Goal: Information Seeking & Learning: Learn about a topic

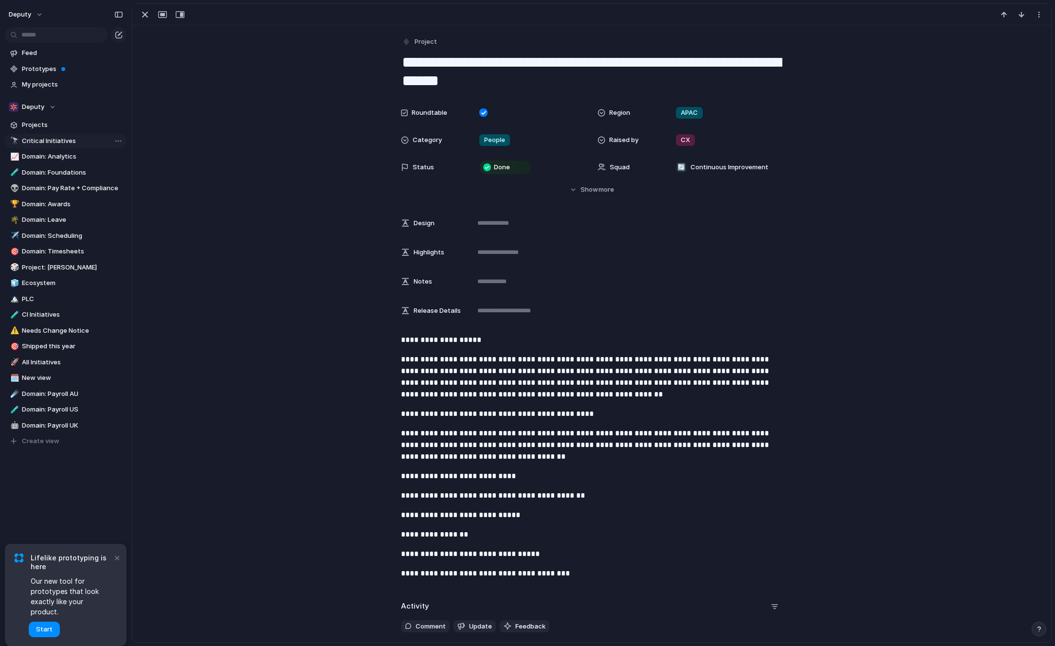
click at [46, 139] on span "Critical Initiatives" at bounding box center [72, 141] width 101 height 10
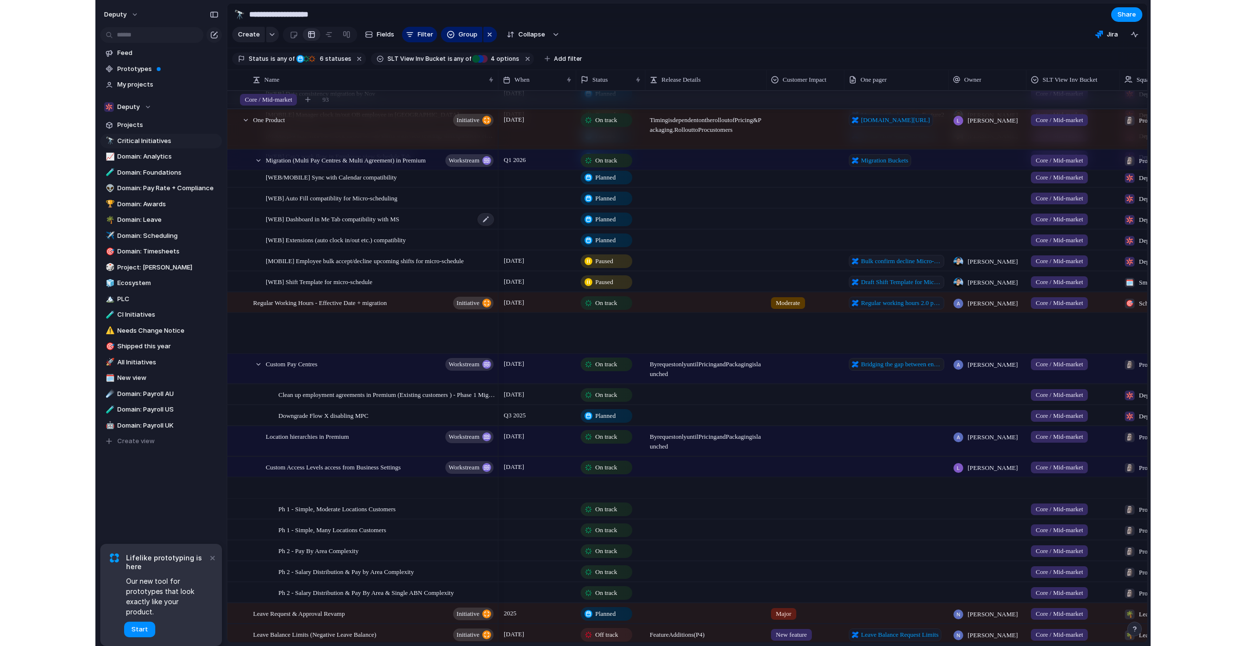
scroll to position [500, 0]
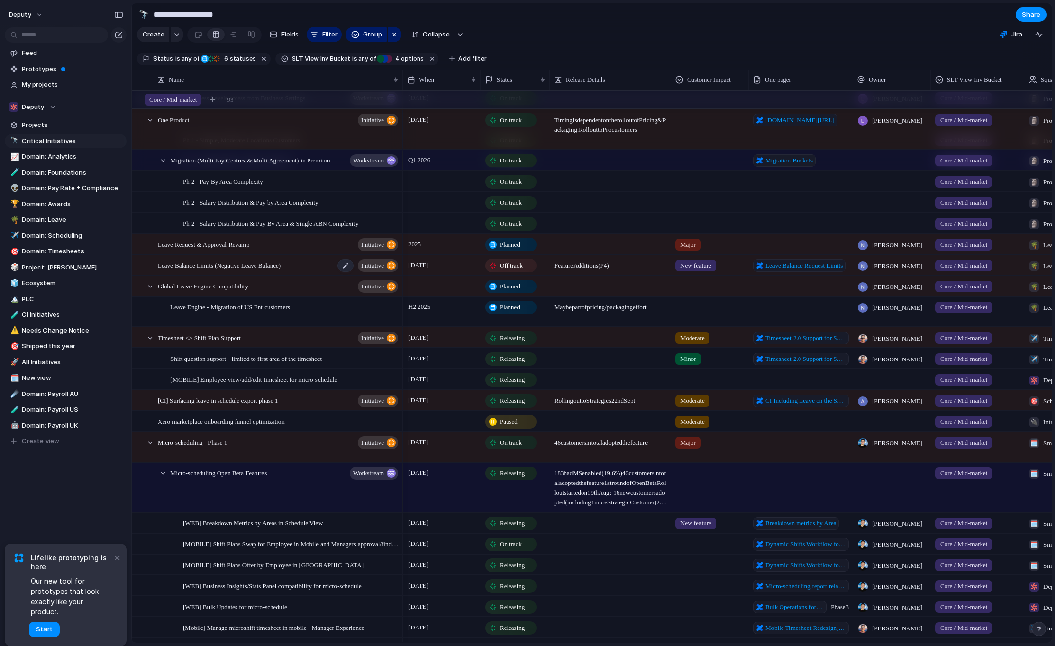
click at [204, 264] on span "Leave Balance Limits (Negative Leave Balance)" at bounding box center [219, 264] width 123 height 11
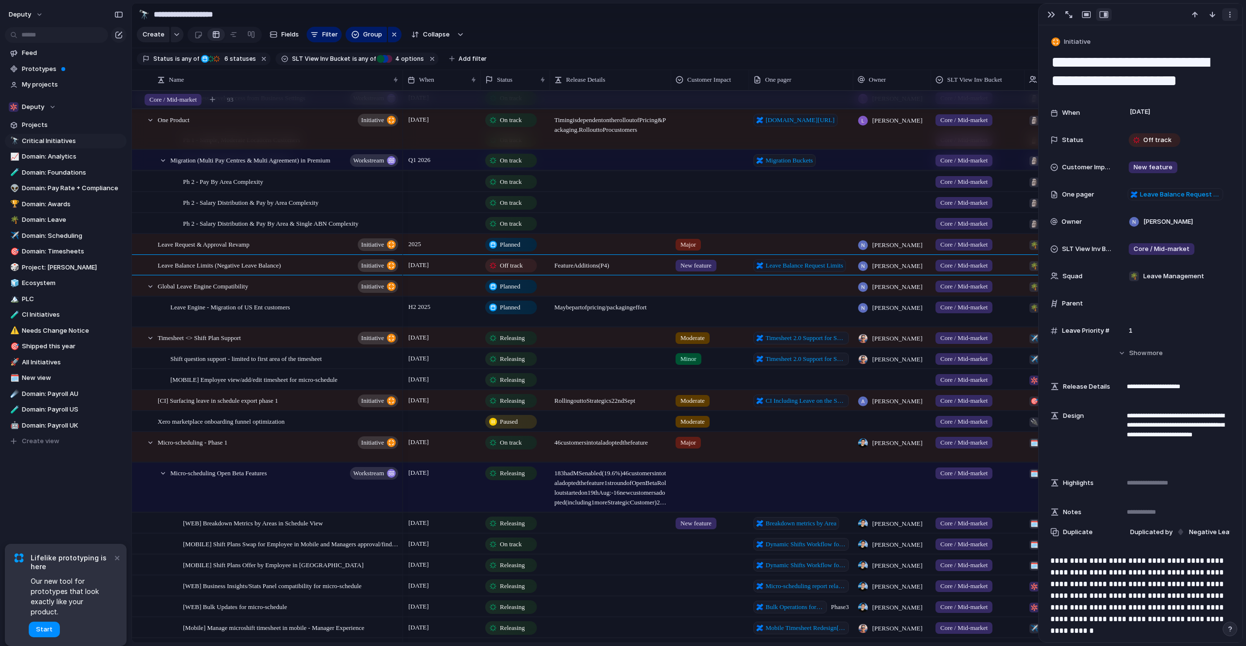
click at [1055, 12] on button "button" at bounding box center [1230, 14] width 16 height 13
click at [1055, 7] on div "Mark as duplicate Delete" at bounding box center [623, 323] width 1246 height 646
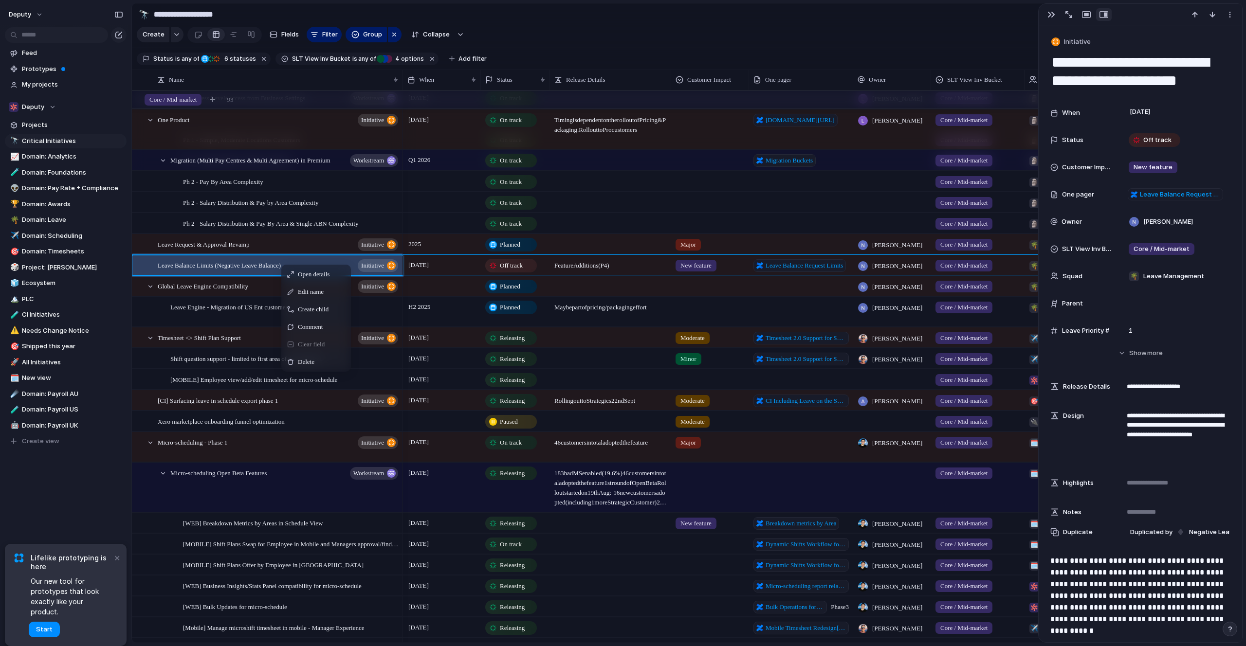
click at [522, 20] on section "**********" at bounding box center [687, 14] width 1111 height 22
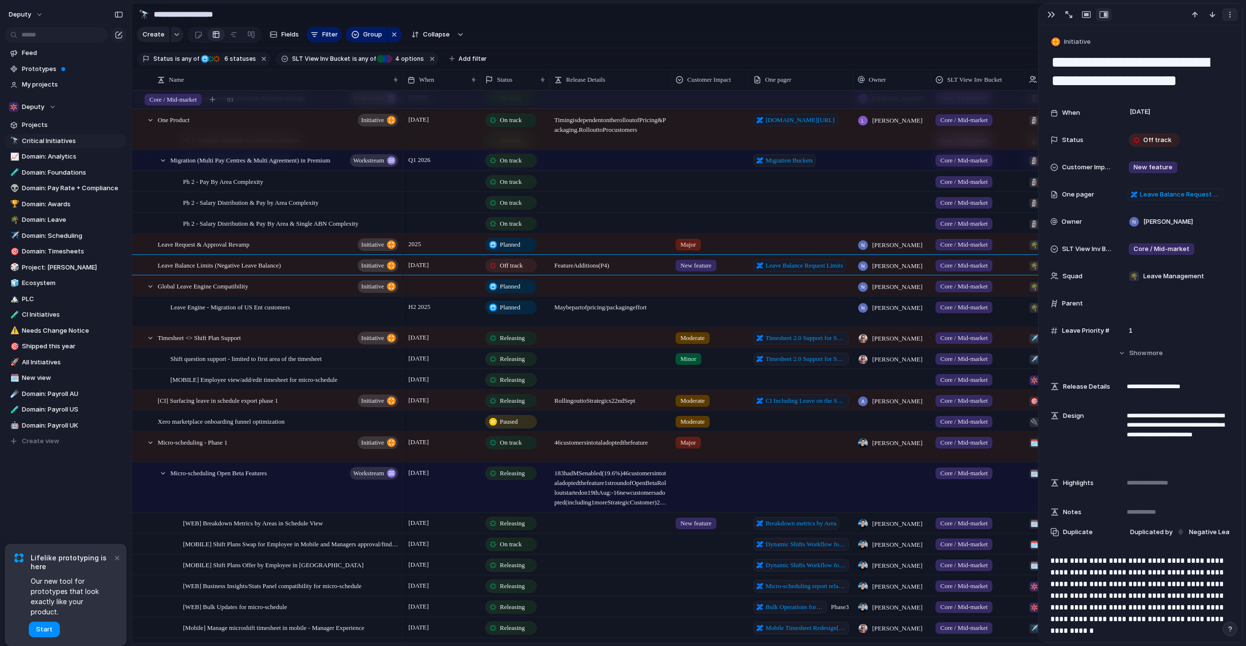
click at [1055, 15] on div "button" at bounding box center [1230, 15] width 8 height 8
click at [1055, 11] on div "Mark as duplicate Delete" at bounding box center [623, 323] width 1246 height 646
click at [1055, 16] on div at bounding box center [1077, 14] width 70 height 13
click at [1055, 15] on div "button" at bounding box center [1068, 14] width 7 height 7
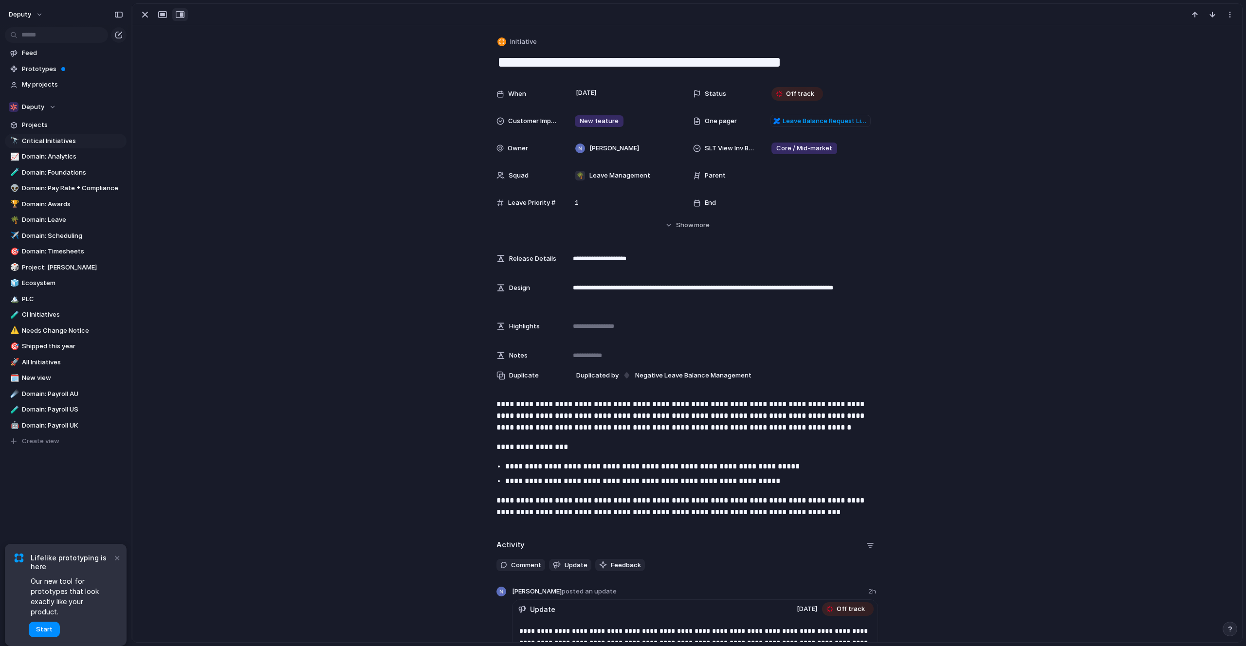
click at [181, 16] on div "button" at bounding box center [180, 15] width 9 height 8
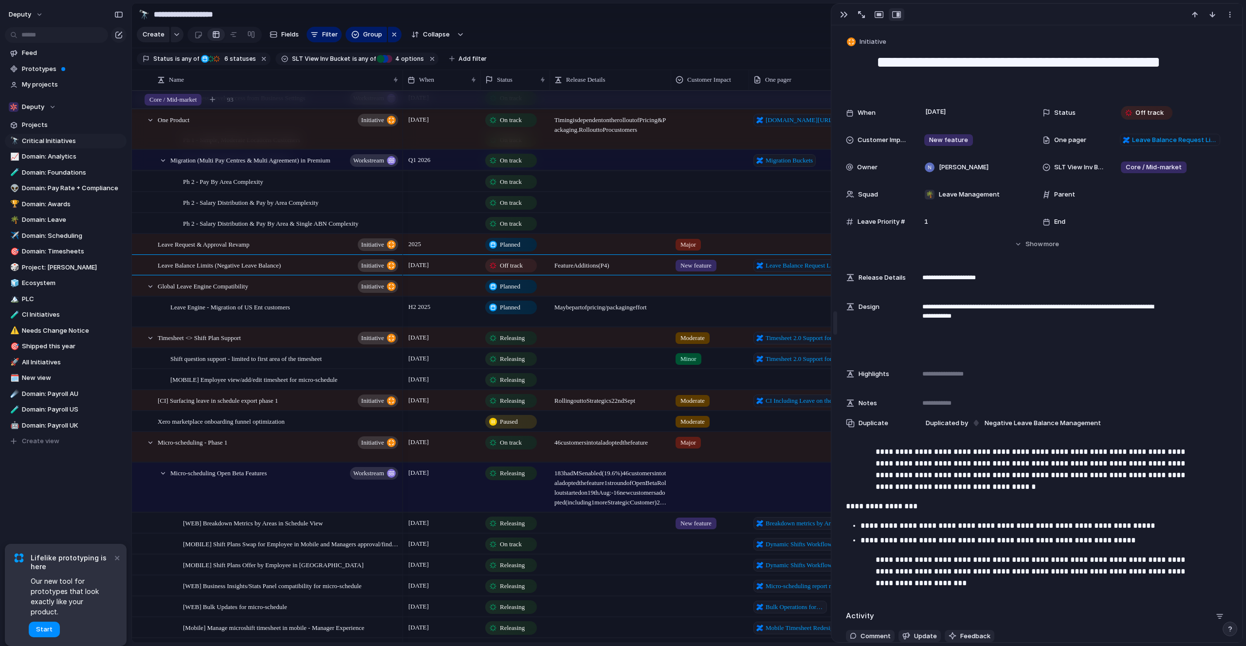
drag, startPoint x: 1041, startPoint y: 62, endPoint x: 834, endPoint y: 70, distance: 206.5
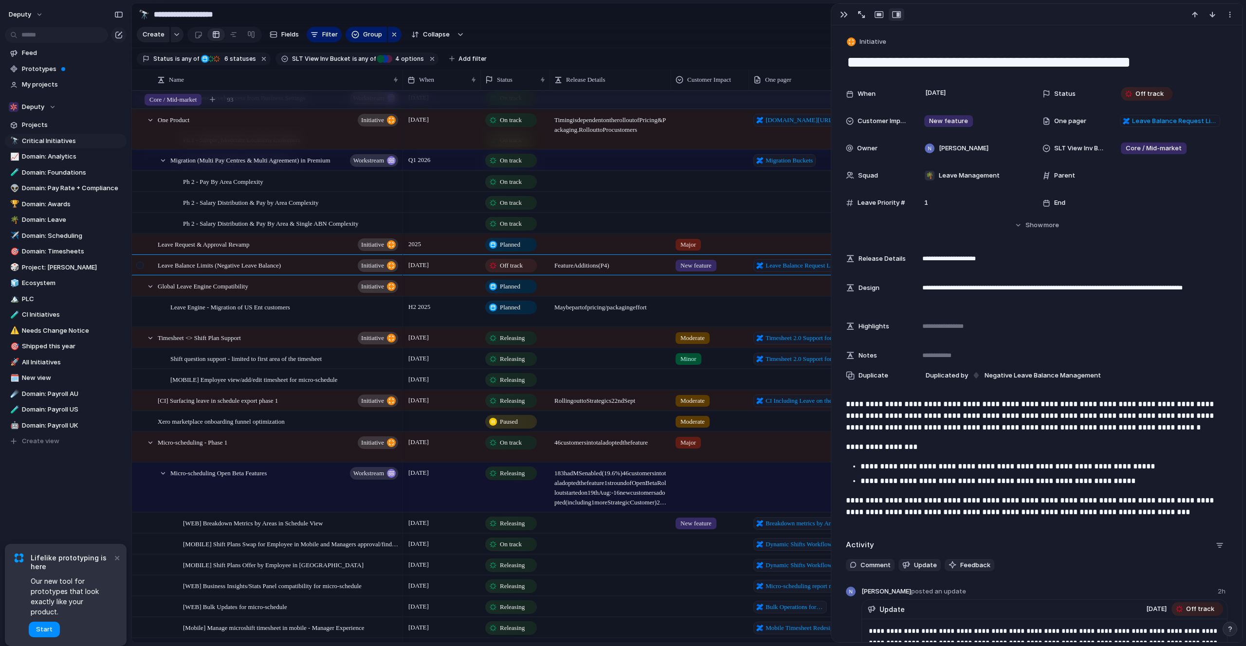
click at [140, 269] on div at bounding box center [141, 269] width 18 height 26
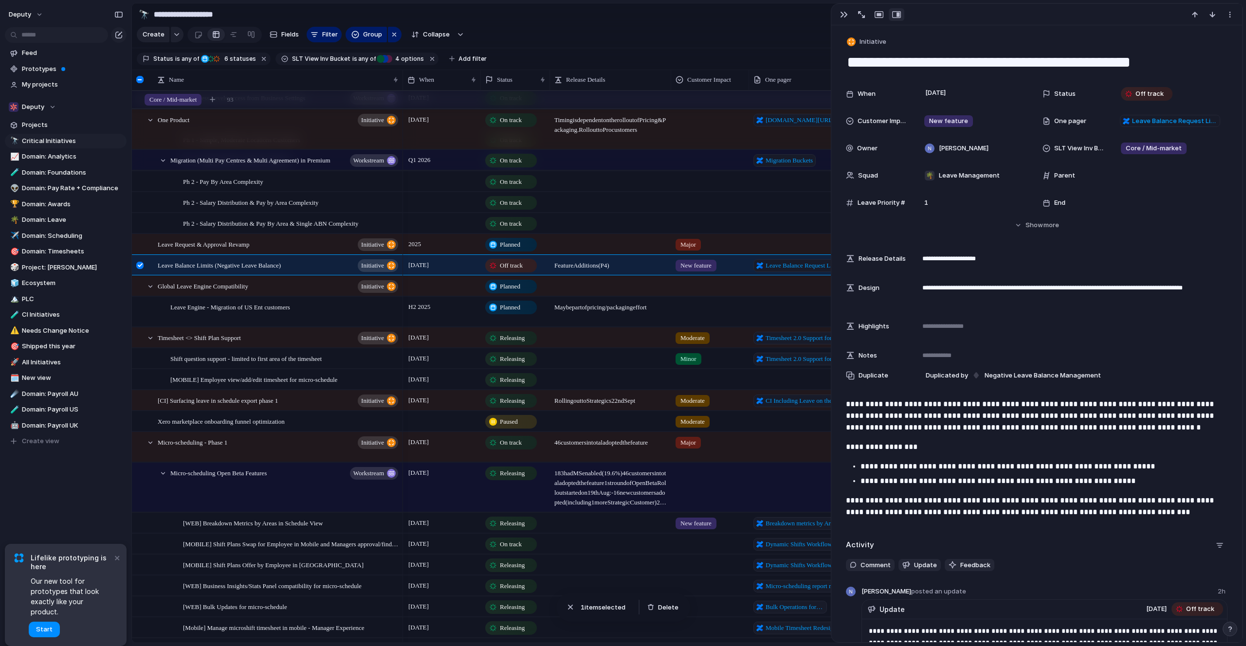
click at [142, 267] on div at bounding box center [139, 265] width 7 height 7
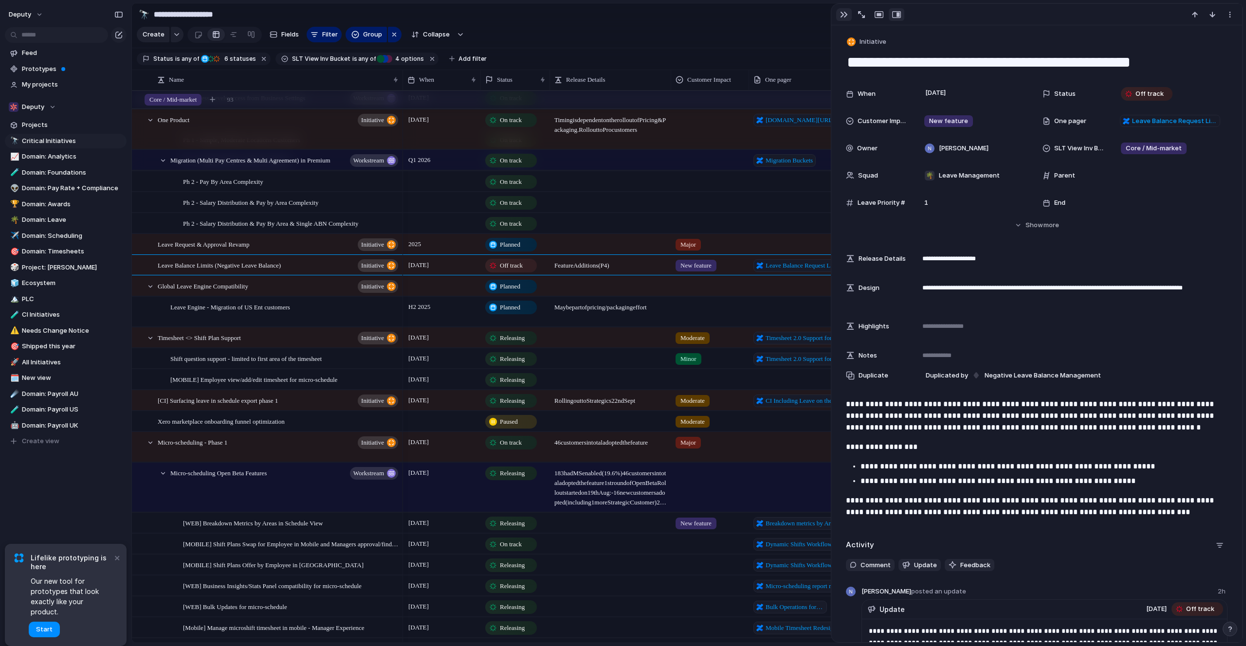
click at [842, 12] on div "button" at bounding box center [844, 15] width 8 height 8
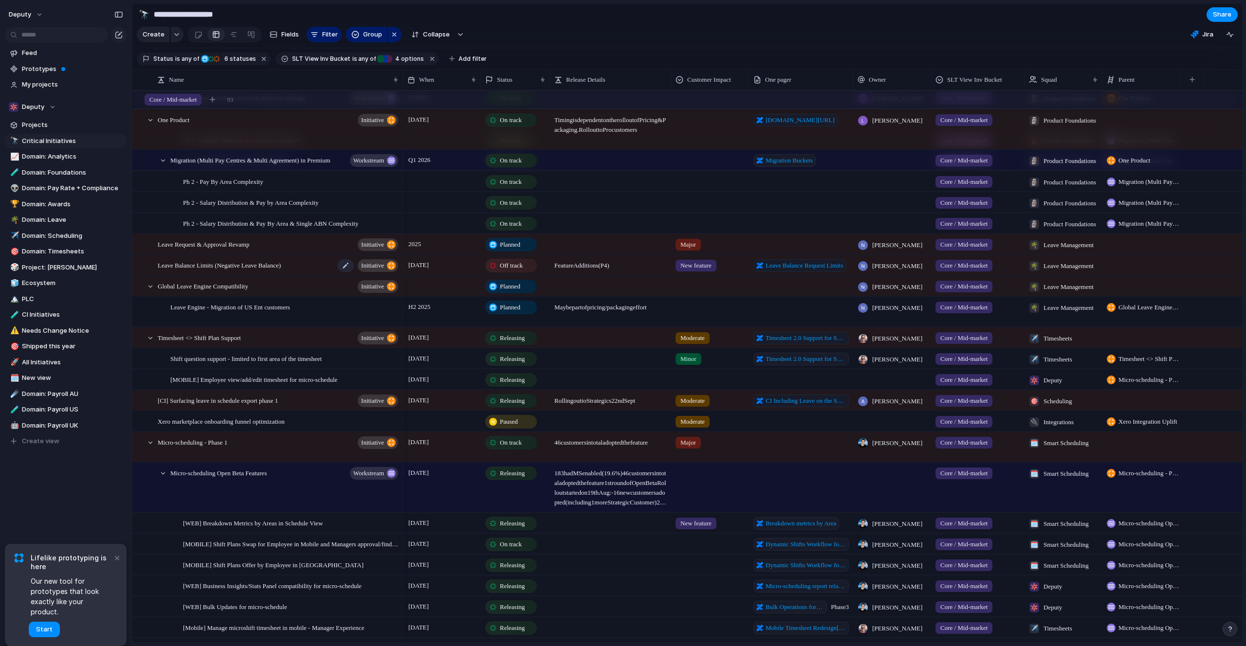
click at [215, 274] on div "Leave Balance Limits (Negative Leave Balance) initiative" at bounding box center [279, 266] width 242 height 20
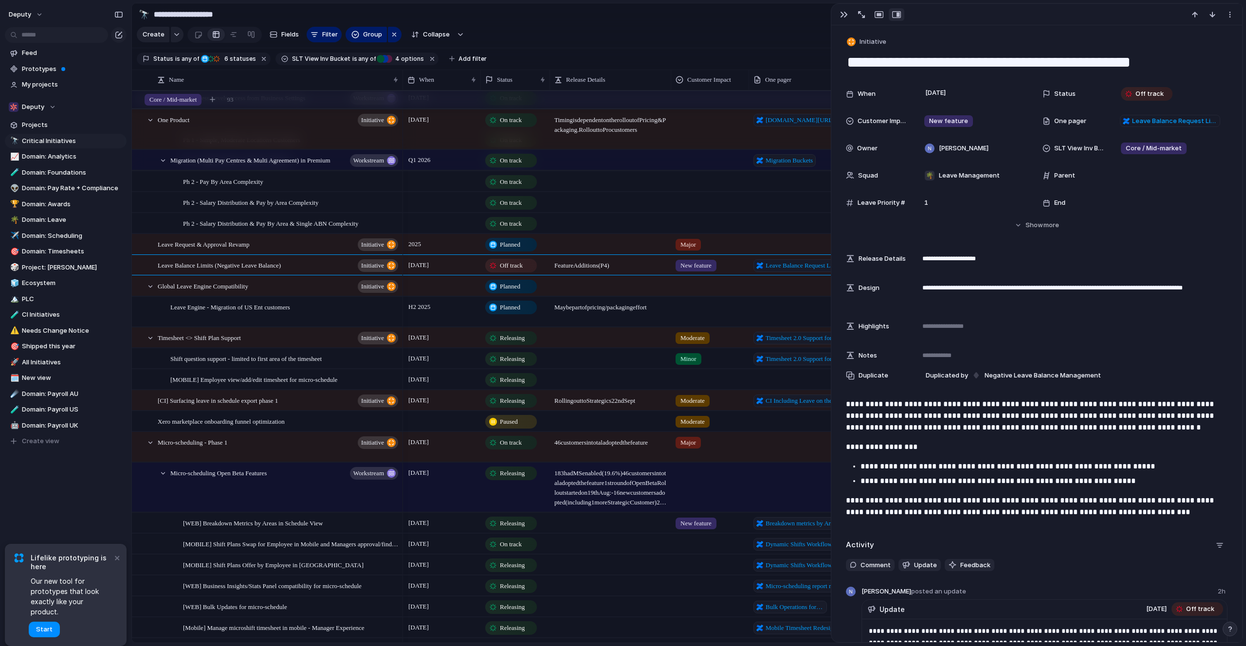
click at [726, 19] on section "**********" at bounding box center [687, 14] width 1111 height 22
click at [845, 15] on div "button" at bounding box center [844, 15] width 8 height 8
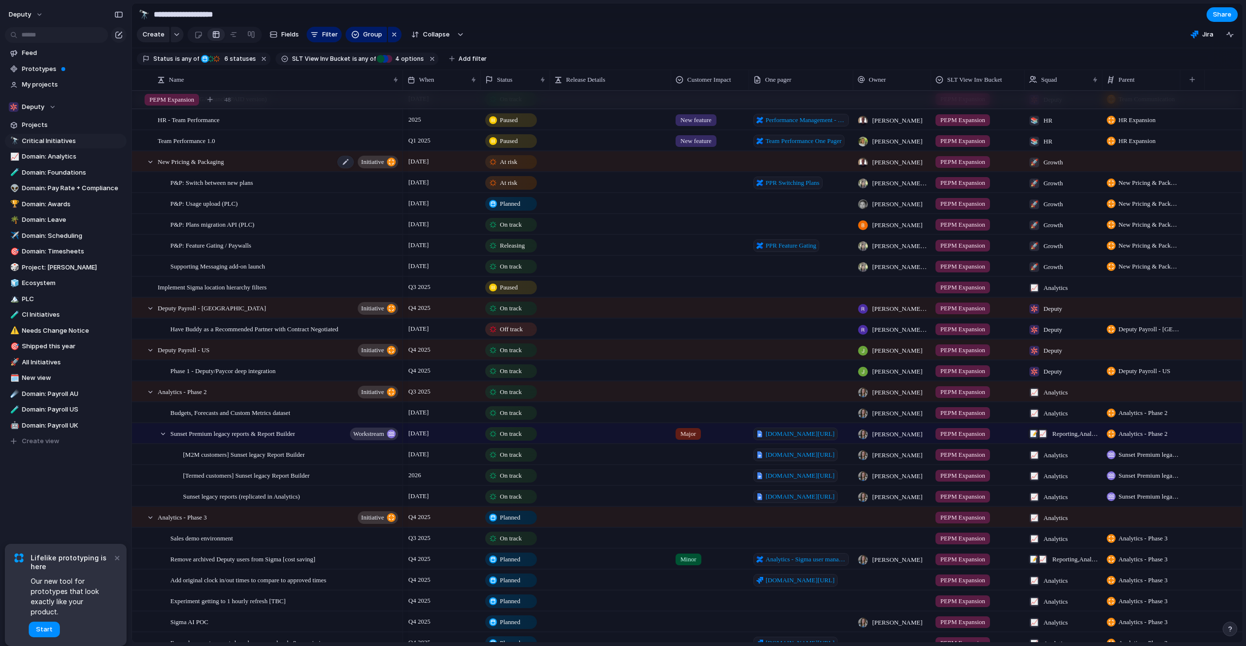
click at [275, 163] on div "New Pricing & Packaging initiative" at bounding box center [279, 162] width 242 height 20
